Goal: Use online tool/utility: Use online tool/utility

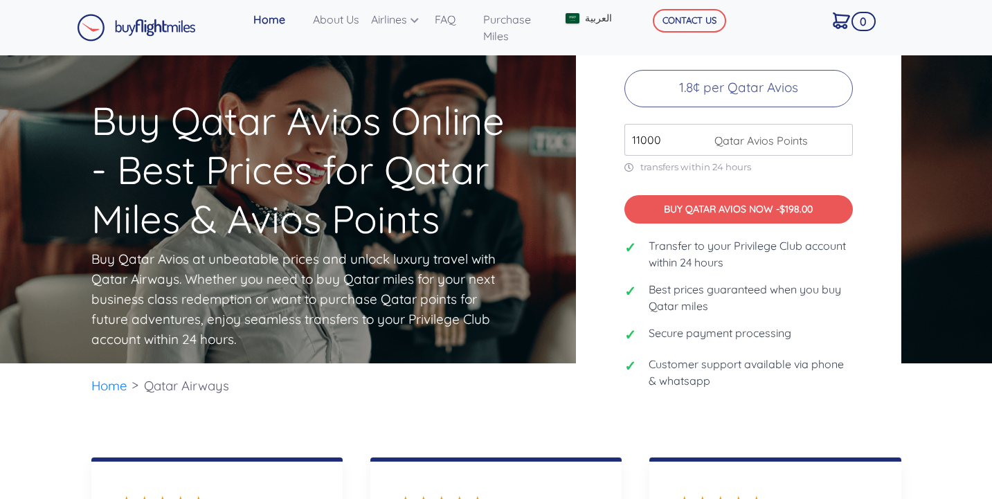
click at [840, 148] on input "11000" at bounding box center [738, 140] width 228 height 32
click at [840, 148] on input "12000" at bounding box center [738, 140] width 228 height 32
click at [840, 148] on input "13000" at bounding box center [738, 140] width 228 height 32
click at [840, 148] on input "14000" at bounding box center [738, 140] width 228 height 32
click at [840, 148] on input "15000" at bounding box center [738, 140] width 228 height 32
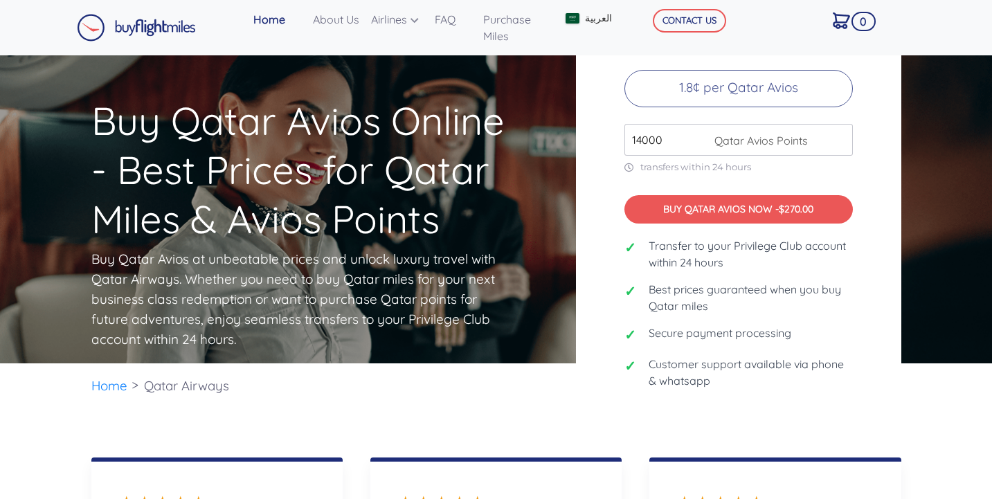
click at [841, 154] on input "14000" at bounding box center [738, 140] width 228 height 32
click at [841, 154] on input "13000" at bounding box center [738, 140] width 228 height 32
click at [841, 154] on input "12000" at bounding box center [738, 140] width 228 height 32
click at [841, 154] on input "11000" at bounding box center [738, 140] width 228 height 32
type input "10000"
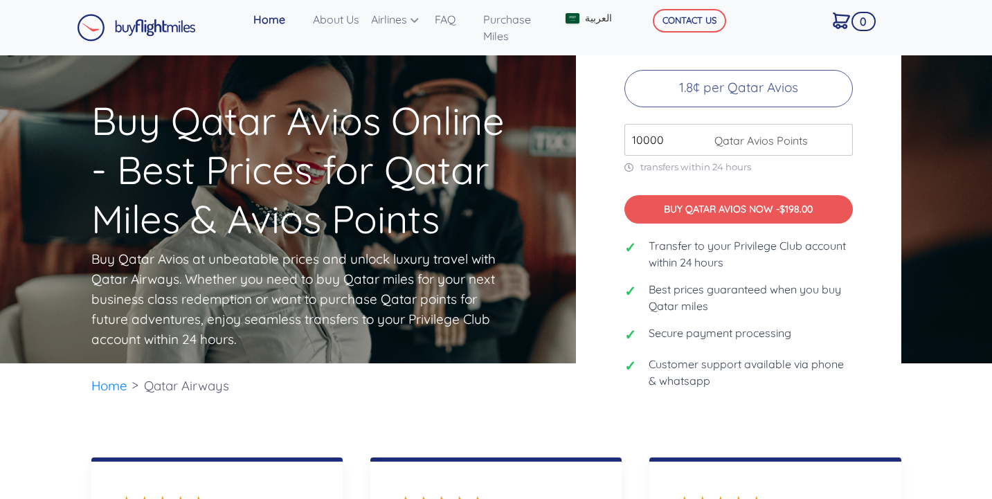
click at [841, 154] on input "10000" at bounding box center [738, 140] width 228 height 32
click at [841, 152] on input "10000" at bounding box center [738, 140] width 228 height 32
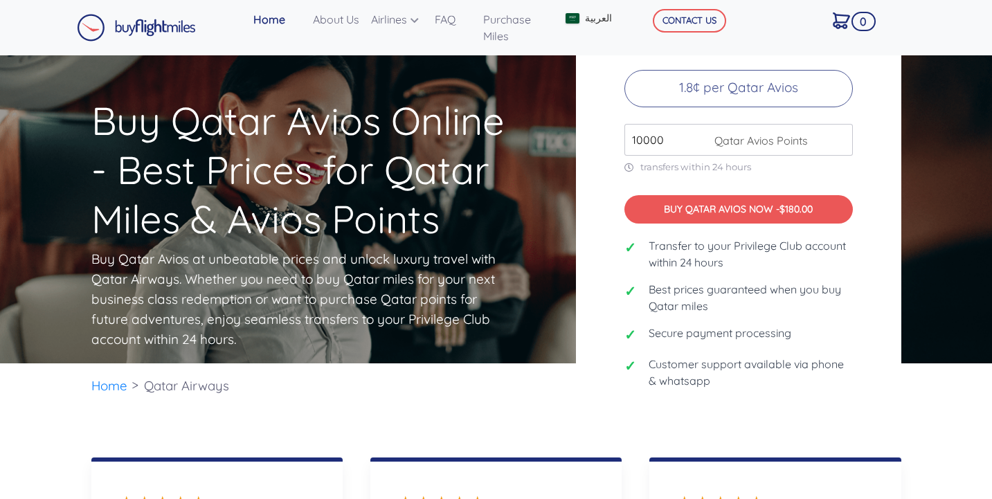
click at [841, 152] on input "10000" at bounding box center [738, 140] width 228 height 32
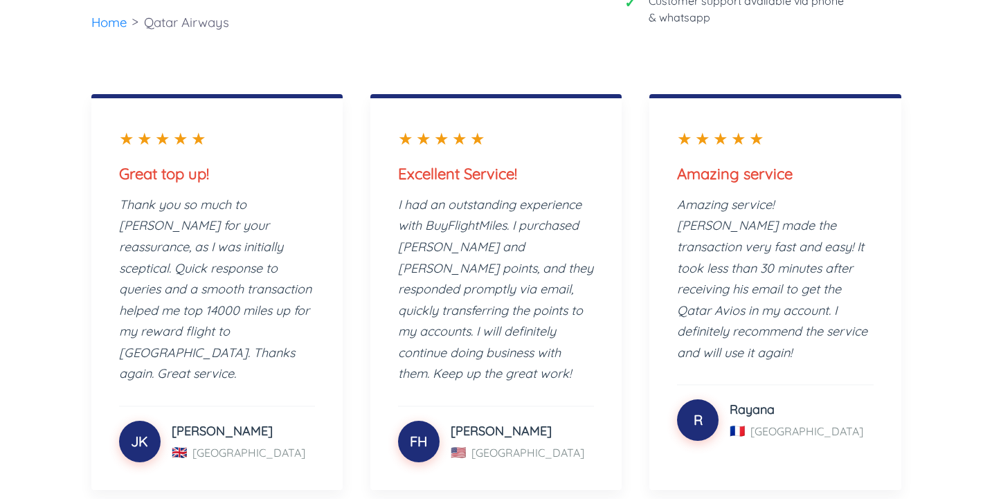
scroll to position [482, 0]
